Goal: Information Seeking & Learning: Learn about a topic

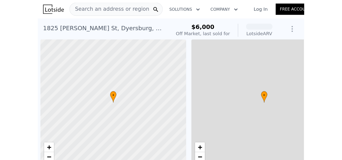
scroll to position [0, 2]
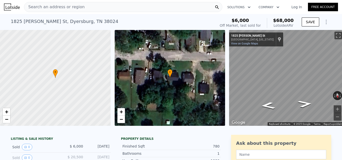
click at [90, 7] on div "Search an address or region" at bounding box center [123, 7] width 198 height 10
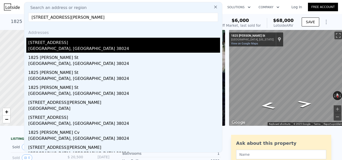
type input "[STREET_ADDRESS][PERSON_NAME]"
click at [116, 49] on div "[GEOGRAPHIC_DATA], [GEOGRAPHIC_DATA] 38024" at bounding box center [124, 49] width 192 height 7
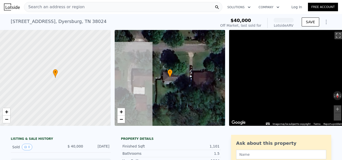
click at [86, 10] on div "Search an address or region" at bounding box center [123, 7] width 198 height 10
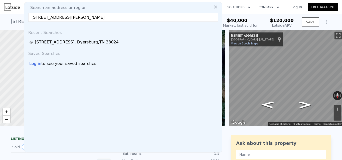
type input "[STREET_ADDRESS][PERSON_NAME]"
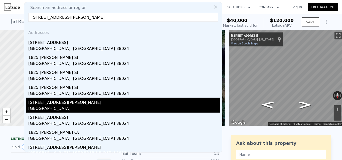
click at [89, 108] on div "[GEOGRAPHIC_DATA]" at bounding box center [124, 109] width 192 height 7
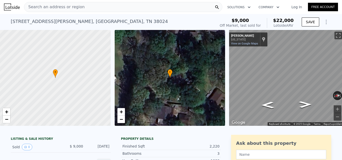
click at [102, 10] on div "Search an address or region" at bounding box center [123, 7] width 198 height 10
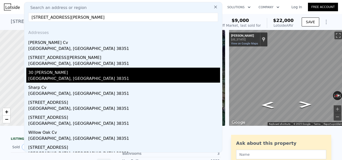
type input "[STREET_ADDRESS][PERSON_NAME]"
click at [103, 75] on div "30 [PERSON_NAME]" at bounding box center [124, 72] width 192 height 8
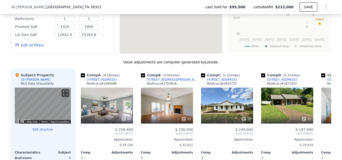
scroll to position [373, 0]
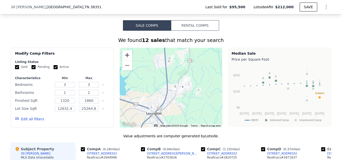
click at [130, 60] on button "Zoom in" at bounding box center [127, 55] width 10 height 10
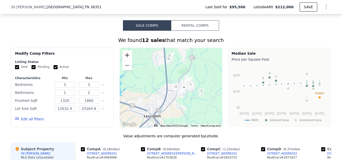
click at [130, 60] on button "Zoom in" at bounding box center [127, 55] width 10 height 10
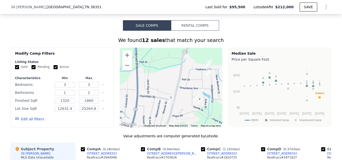
drag, startPoint x: 186, startPoint y: 70, endPoint x: 145, endPoint y: 67, distance: 41.1
click at [145, 67] on div at bounding box center [171, 88] width 103 height 80
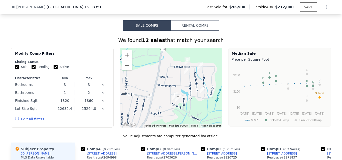
click at [122, 59] on button "Zoom in" at bounding box center [127, 55] width 10 height 10
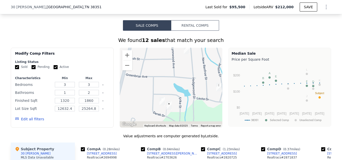
drag, startPoint x: 175, startPoint y: 76, endPoint x: 147, endPoint y: 64, distance: 30.1
click at [147, 64] on div at bounding box center [171, 88] width 103 height 80
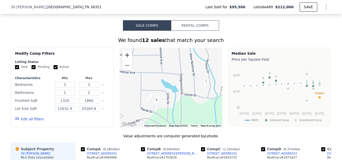
click at [127, 59] on button "Zoom in" at bounding box center [127, 55] width 10 height 10
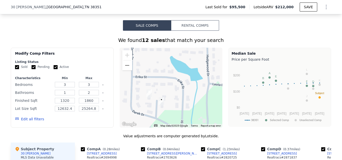
drag, startPoint x: 151, startPoint y: 90, endPoint x: 168, endPoint y: 72, distance: 24.8
click at [168, 72] on div at bounding box center [171, 88] width 103 height 80
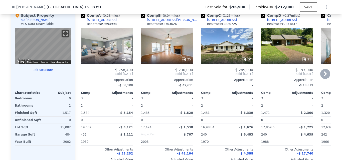
scroll to position [498, 0]
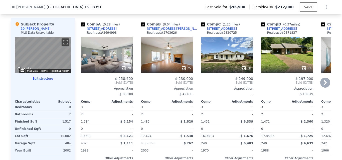
click at [158, 56] on div "25" at bounding box center [167, 55] width 52 height 36
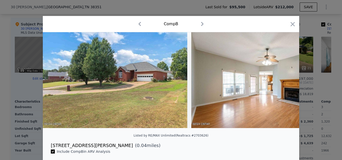
click at [202, 77] on div at bounding box center [171, 80] width 342 height 160
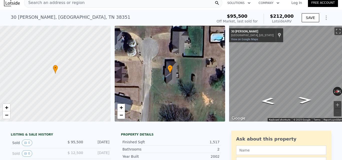
scroll to position [2, 0]
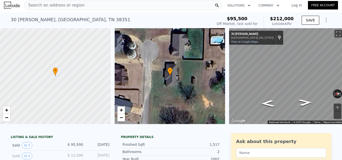
click at [101, 8] on div "Search an address or region" at bounding box center [123, 5] width 198 height 10
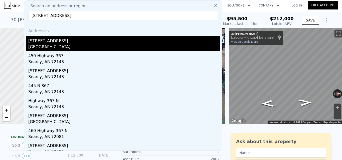
type input "[STREET_ADDRESS]"
click at [110, 46] on div "[GEOGRAPHIC_DATA]" at bounding box center [124, 47] width 192 height 7
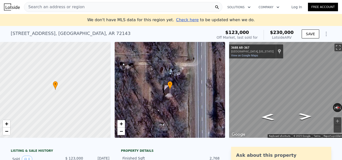
click at [128, 8] on div "Search an address or region" at bounding box center [123, 7] width 198 height 10
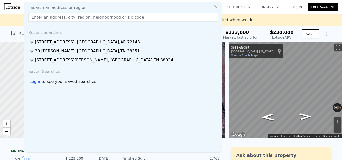
type input "[STREET_ADDRESS]"
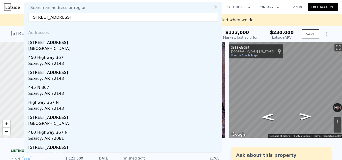
click at [13, 19] on div "We don't have MLS data for this region yet. Check here to be updated when we do." at bounding box center [171, 20] width 336 height 6
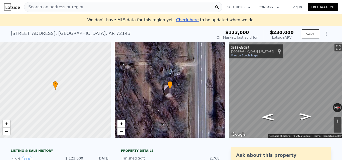
click at [119, 6] on div "Search an address or region" at bounding box center [123, 7] width 198 height 10
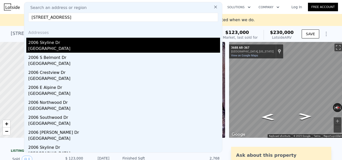
type input "[STREET_ADDRESS]"
click at [85, 44] on div "2006 Skyline Dr" at bounding box center [124, 42] width 192 height 8
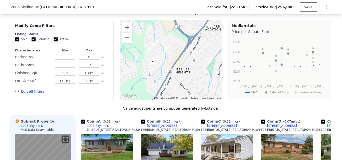
scroll to position [398, 0]
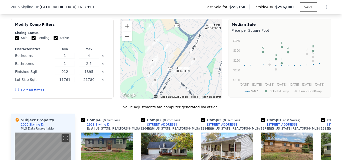
click at [122, 29] on button "Zoom in" at bounding box center [127, 26] width 10 height 10
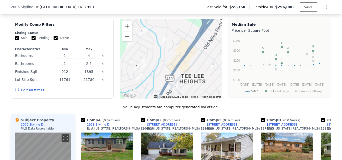
click at [122, 29] on button "Zoom in" at bounding box center [127, 26] width 10 height 10
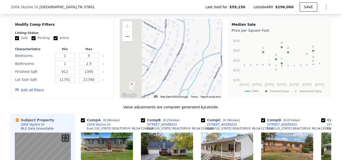
drag, startPoint x: 175, startPoint y: 70, endPoint x: 252, endPoint y: 54, distance: 78.7
click at [202, 54] on div "Modify Comp Filters Listing Status Sold Pending Active Characteristics Min Max …" at bounding box center [171, 59] width 320 height 80
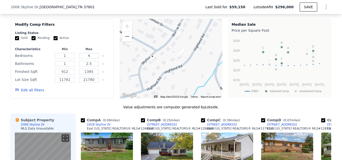
drag, startPoint x: 183, startPoint y: 87, endPoint x: 174, endPoint y: 55, distance: 33.1
click at [174, 55] on div at bounding box center [171, 59] width 103 height 80
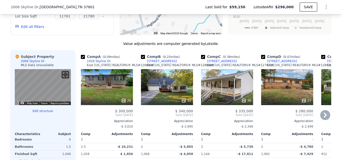
scroll to position [473, 0]
